Goal: Find specific page/section

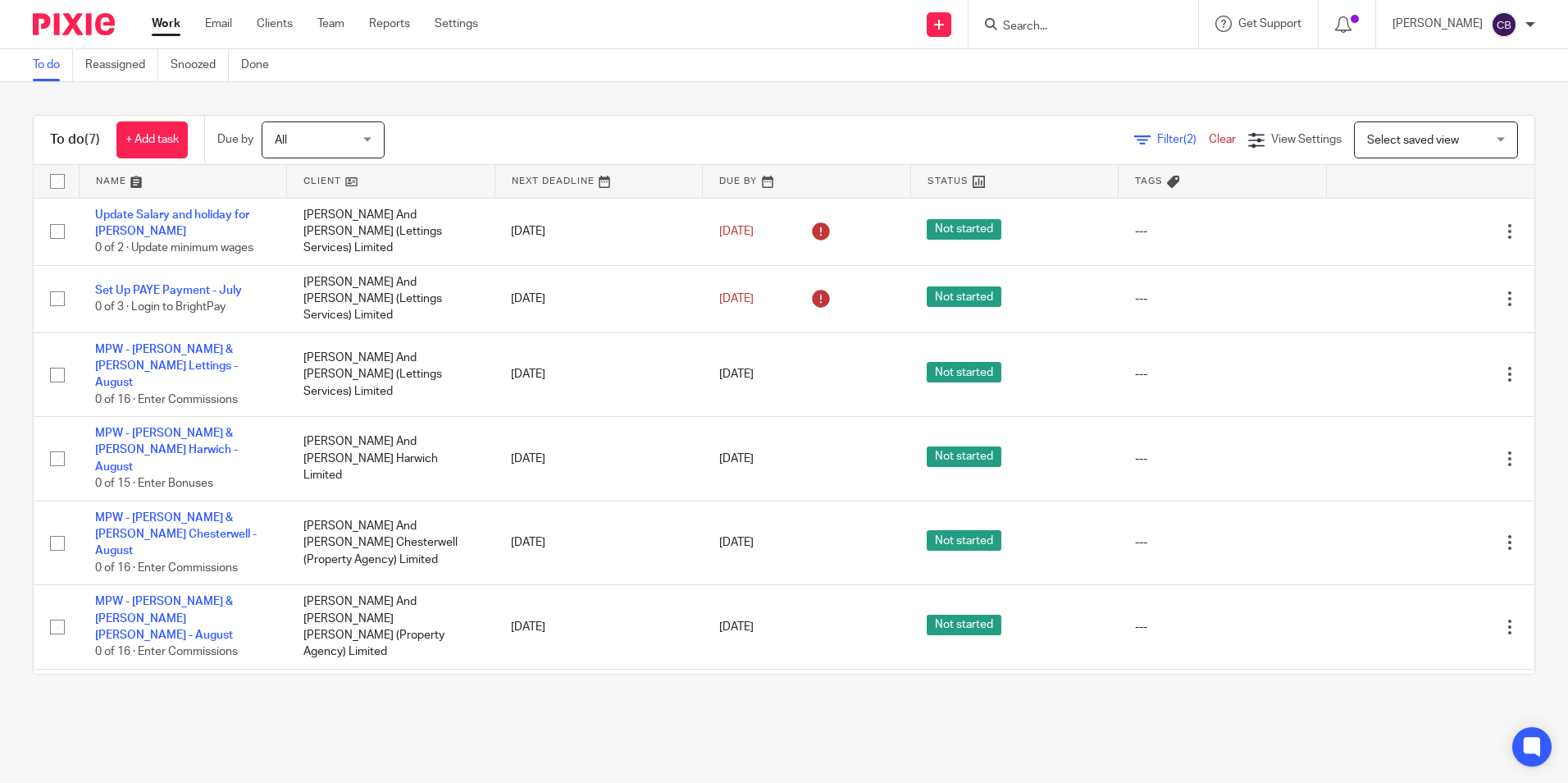
click at [1076, 34] on form at bounding box center [1088, 24] width 175 height 21
click at [1076, 27] on input "Search" at bounding box center [1075, 26] width 148 height 15
type input "k"
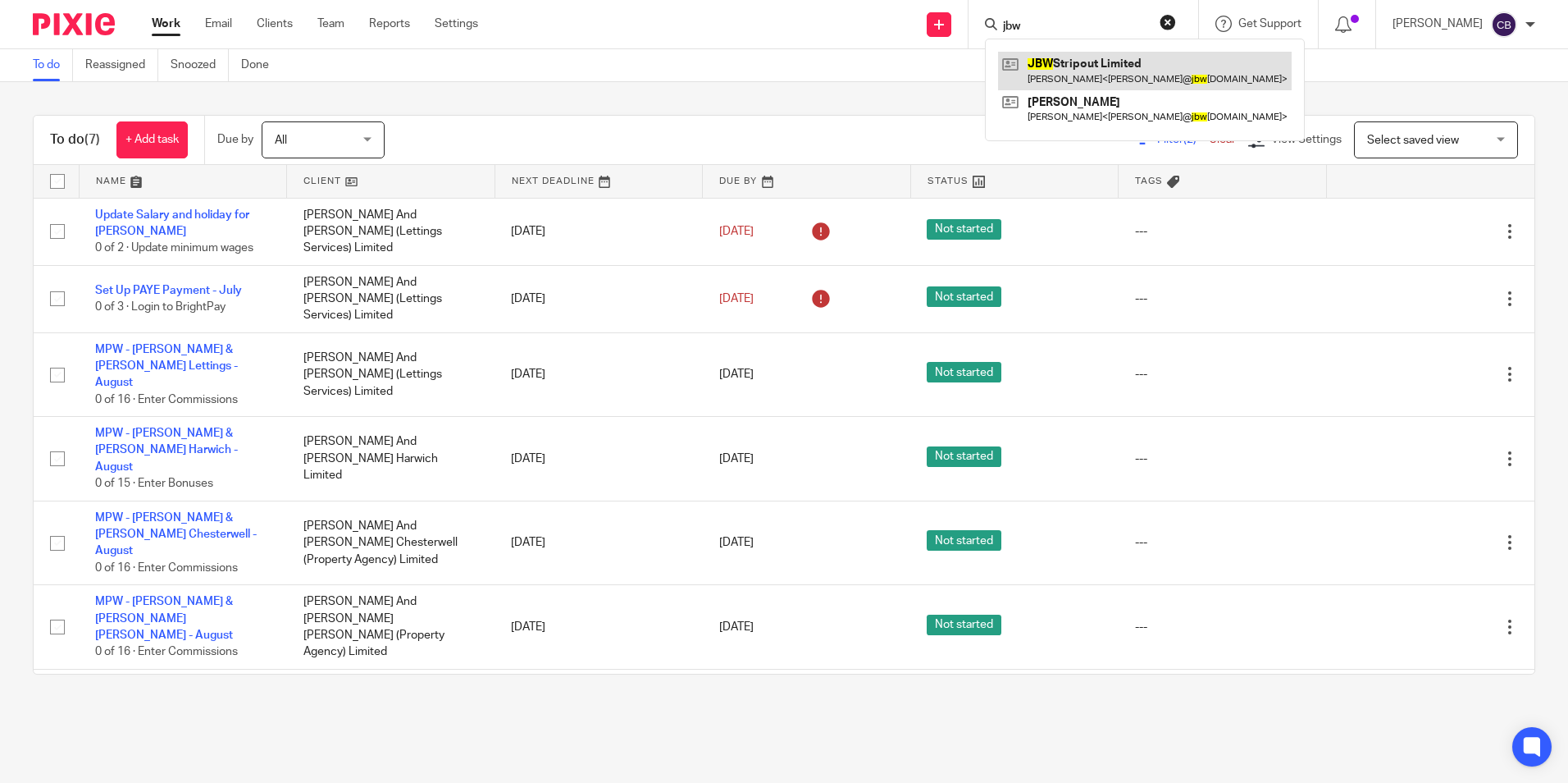
type input "jbw"
click at [1120, 75] on link at bounding box center [1144, 71] width 293 height 37
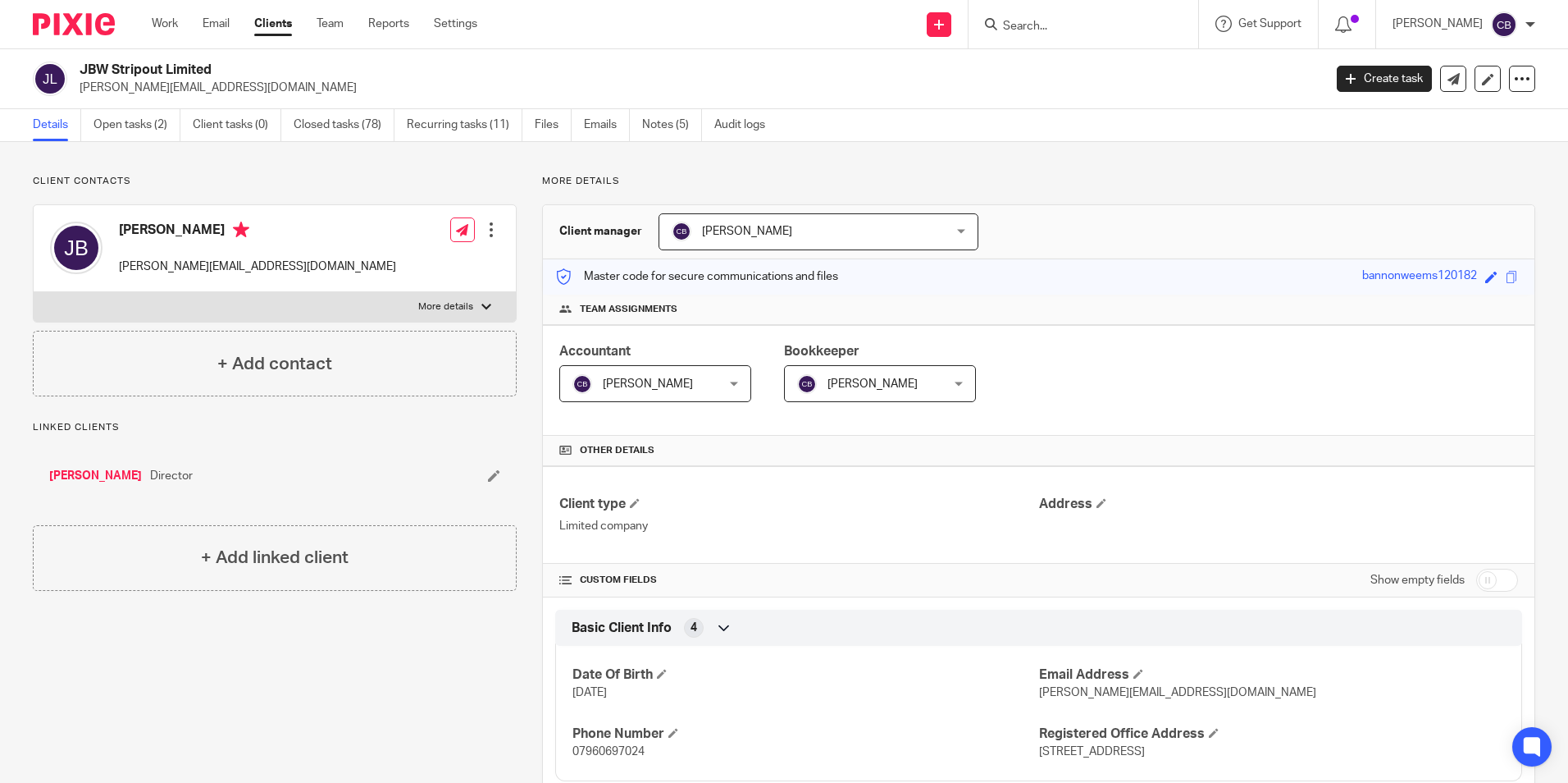
click at [1099, 27] on input "Search" at bounding box center [1075, 26] width 148 height 15
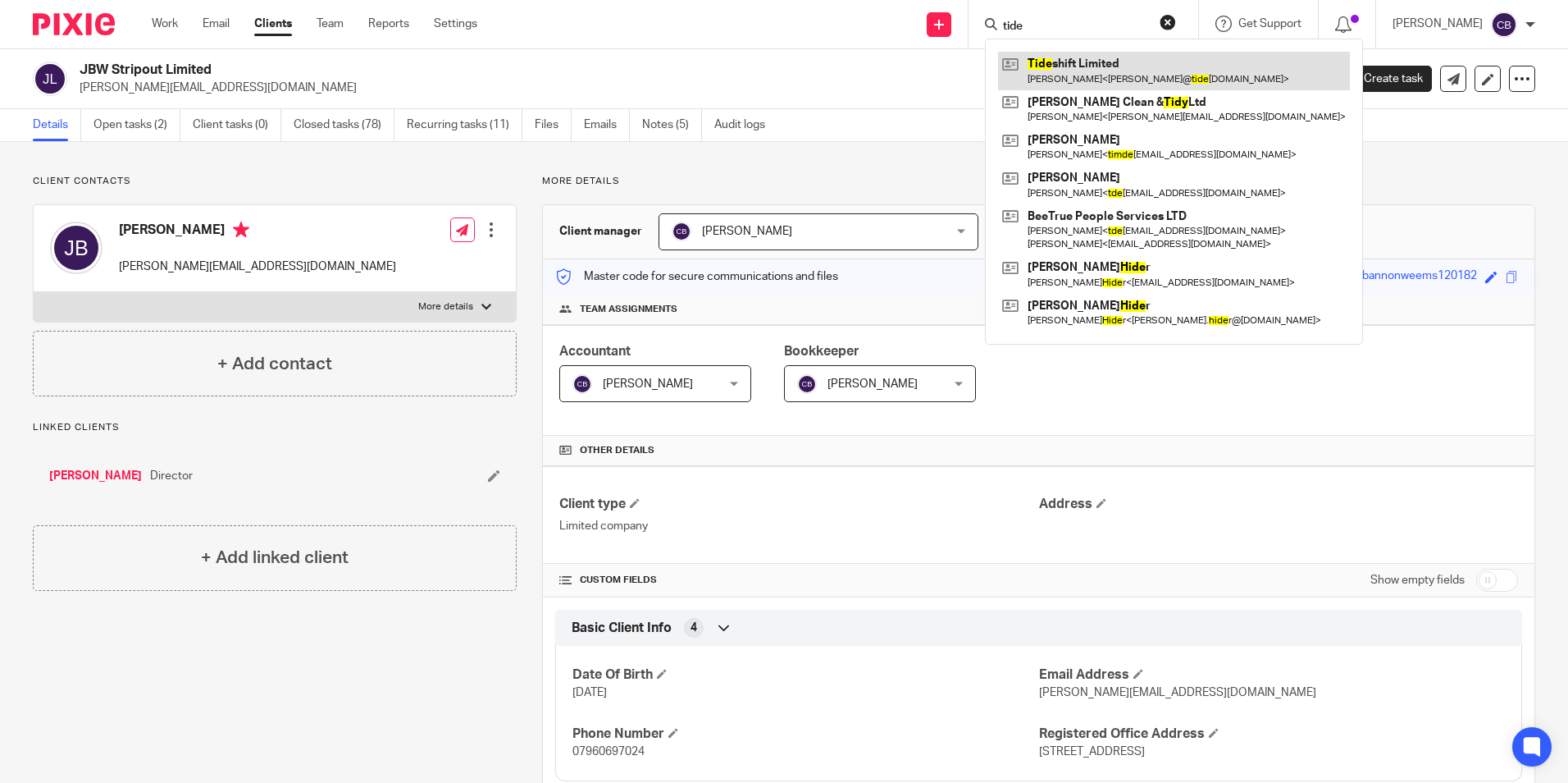
type input "tide"
